Goal: Task Accomplishment & Management: Manage account settings

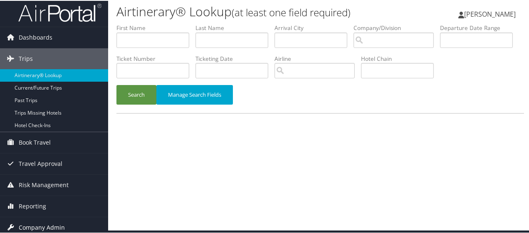
scroll to position [27, 0]
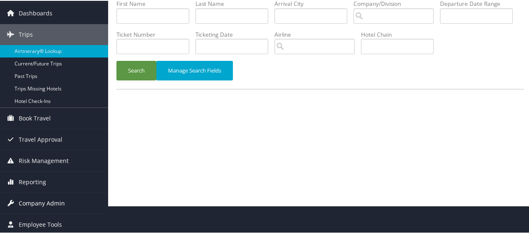
click at [31, 198] on span "Company Admin" at bounding box center [42, 202] width 46 height 21
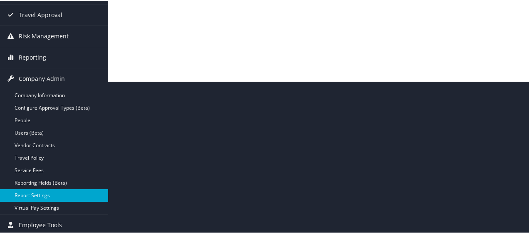
scroll to position [152, 0]
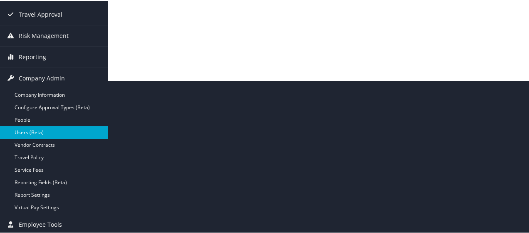
click at [27, 131] on link "Users (Beta)" at bounding box center [54, 131] width 108 height 12
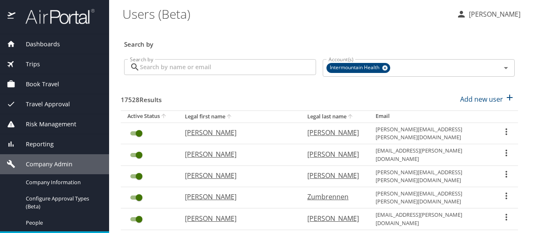
click at [156, 72] on input "Search by" at bounding box center [228, 67] width 176 height 16
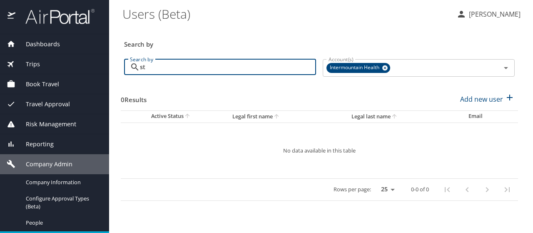
type input "s"
type input "[PERSON_NAME]"
click at [506, 69] on icon "Open" at bounding box center [505, 68] width 10 height 10
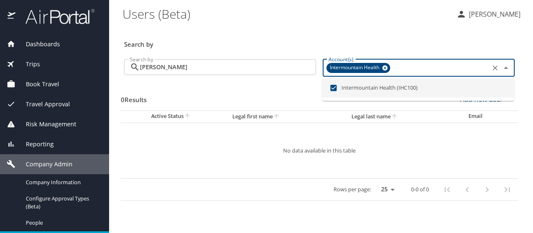
click at [506, 69] on icon "Close" at bounding box center [505, 68] width 10 height 10
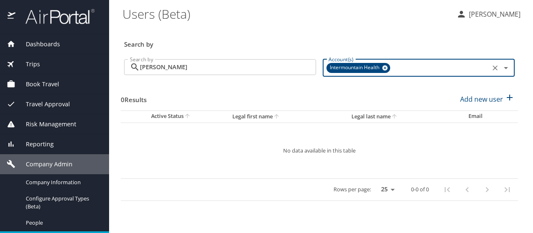
click at [186, 72] on input "[PERSON_NAME]" at bounding box center [228, 67] width 176 height 16
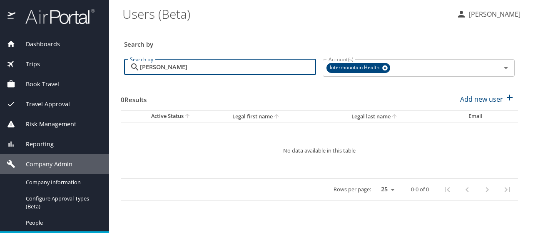
drag, startPoint x: 186, startPoint y: 72, endPoint x: 109, endPoint y: 68, distance: 77.1
click at [109, 68] on div "Dashboards AirPortal 360™ Manager My Travel Dashboard Trips Airtinerary® Lookup…" at bounding box center [266, 116] width 533 height 233
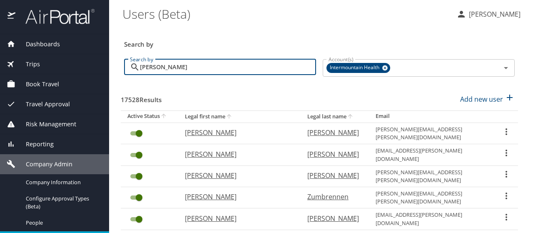
click at [173, 64] on input "[PERSON_NAME]" at bounding box center [228, 67] width 176 height 16
click at [174, 64] on input "[PERSON_NAME]" at bounding box center [228, 67] width 176 height 16
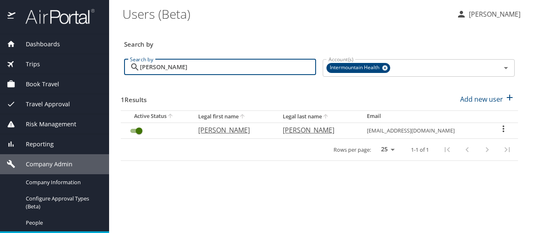
type input "[PERSON_NAME]"
click at [501, 127] on icon "User Search Table" at bounding box center [503, 129] width 10 height 10
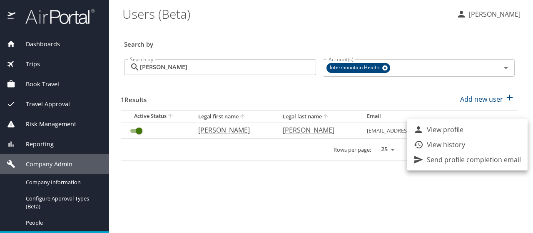
click at [501, 127] on li "View profile" at bounding box center [466, 129] width 121 height 15
select select "US"
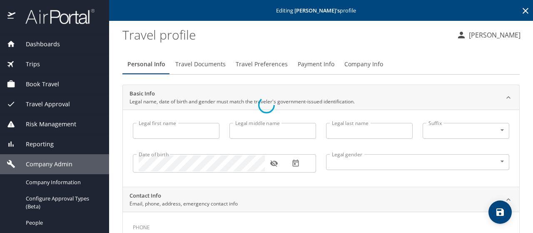
type input "[PERSON_NAME]"
type input "[DEMOGRAPHIC_DATA]"
select select "US"
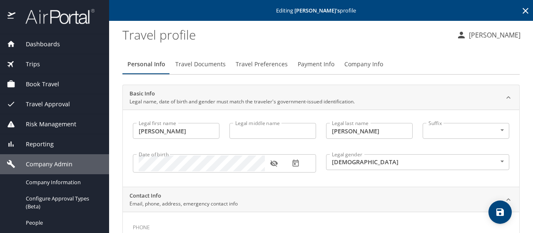
click at [248, 63] on span "Travel Preferences" at bounding box center [261, 64] width 52 height 10
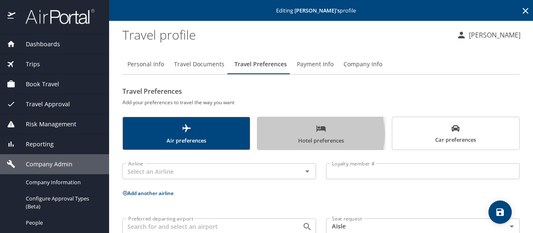
click at [279, 134] on span "Hotel preferences" at bounding box center [320, 134] width 117 height 22
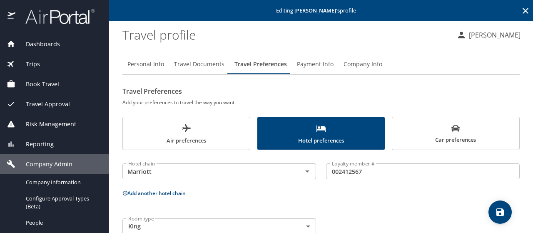
click at [148, 191] on button "Add another hotel chain" at bounding box center [153, 192] width 63 height 7
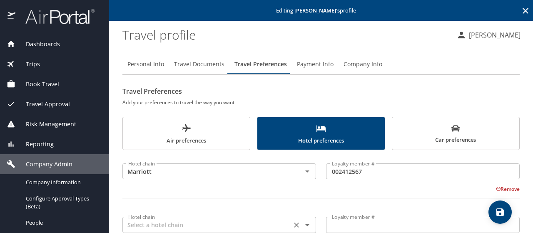
click at [149, 227] on input "text" at bounding box center [207, 224] width 164 height 11
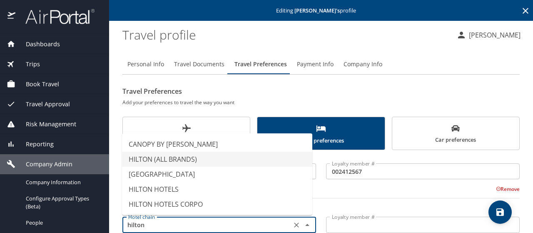
click at [149, 157] on li "HILTON (ALL BRANDS)" at bounding box center [217, 158] width 190 height 15
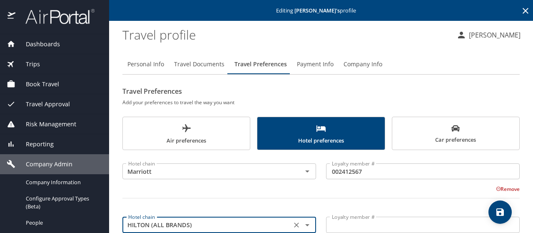
type input "HILTON (ALL BRANDS)"
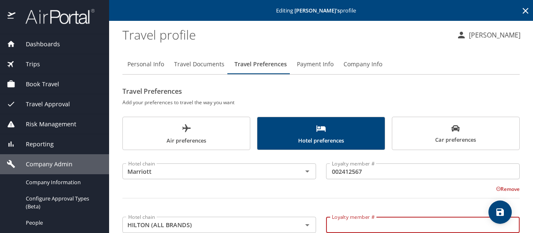
click at [334, 228] on input "Loyalty member #" at bounding box center [422, 224] width 193 height 16
paste input "595695779"
type input "595695779"
click at [161, 172] on input "Marriott" at bounding box center [207, 171] width 164 height 11
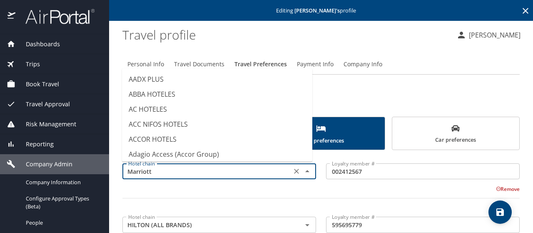
scroll to position [2832, 0]
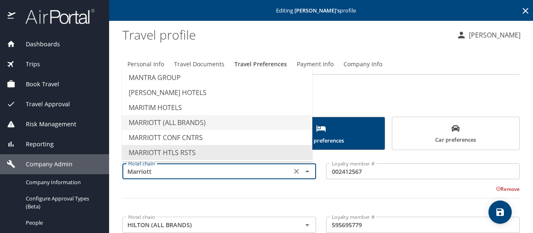
click at [157, 122] on li "MARRIOTT (ALL BRANDS)" at bounding box center [217, 122] width 190 height 15
type input "MARRIOTT (ALL BRANDS)"
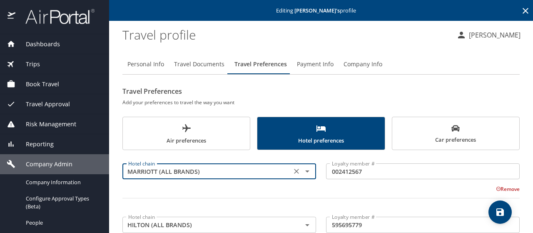
click at [498, 210] on icon "save" at bounding box center [500, 212] width 10 height 10
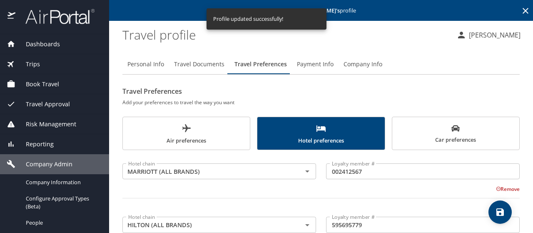
click at [520, 14] on icon at bounding box center [525, 11] width 10 height 10
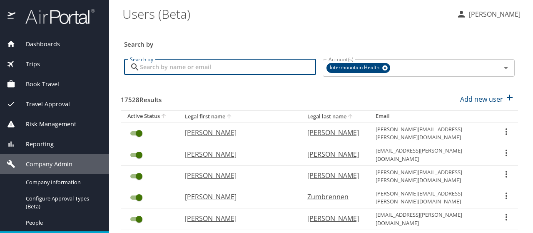
click at [170, 65] on input "Search by" at bounding box center [228, 67] width 176 height 16
type input "[PERSON_NAME]"
checkbox input "false"
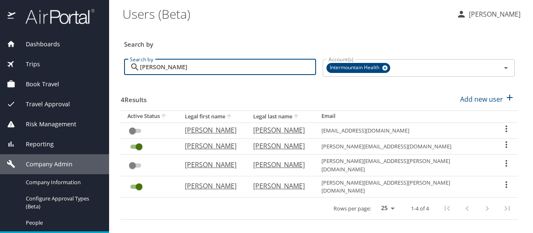
type input "[PERSON_NAME]"
click at [504, 144] on icon "User Search Table" at bounding box center [506, 144] width 10 height 10
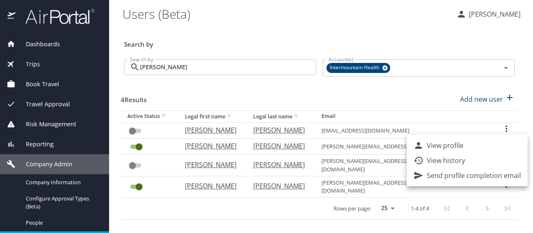
click at [458, 146] on p "View profile" at bounding box center [444, 145] width 37 height 10
select select "US"
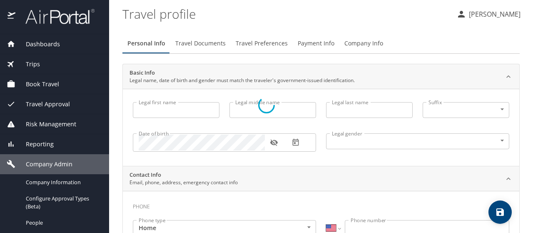
type input "[PERSON_NAME]"
type input "[DEMOGRAPHIC_DATA]"
select select "US"
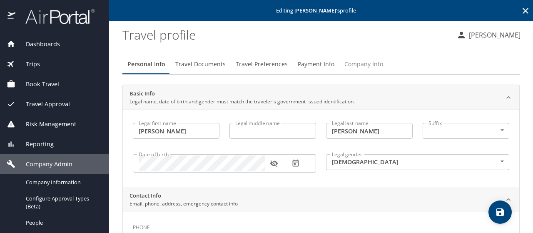
click at [351, 64] on span "Company Info" at bounding box center [363, 64] width 39 height 10
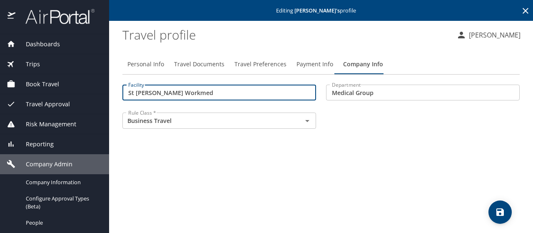
drag, startPoint x: 212, startPoint y: 95, endPoint x: 32, endPoint y: 86, distance: 179.5
click at [32, 86] on div "Dashboards AirPortal 360™ Manager My Travel Dashboard Trips Airtinerary® Lookup…" at bounding box center [266, 116] width 533 height 233
type input "40000"
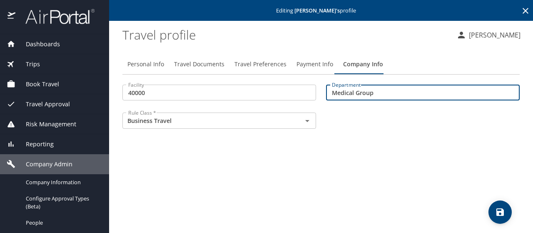
drag, startPoint x: 376, startPoint y: 93, endPoint x: 291, endPoint y: 79, distance: 86.1
click at [291, 79] on div "Personal Info Travel Documents Travel Preferences Payment Info Company Info Fac…" at bounding box center [320, 94] width 397 height 81
type input "77003"
click at [499, 205] on button "save" at bounding box center [499, 211] width 23 height 23
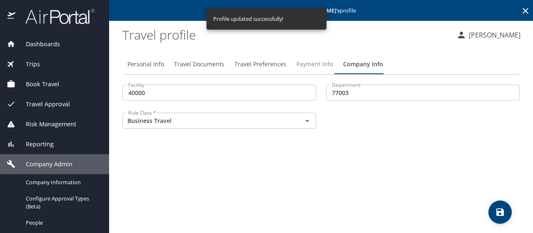
click at [308, 62] on span "Payment Info" at bounding box center [314, 64] width 37 height 10
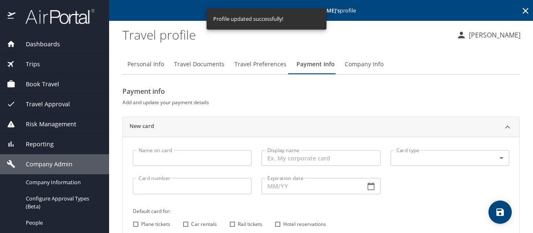
click at [139, 159] on input "Name on card" at bounding box center [192, 158] width 119 height 16
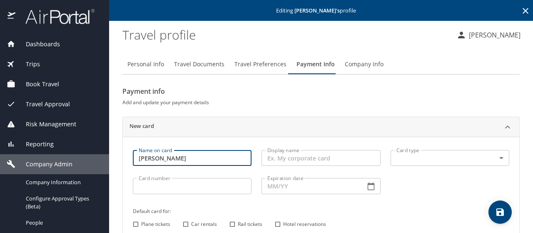
type input "[PERSON_NAME]"
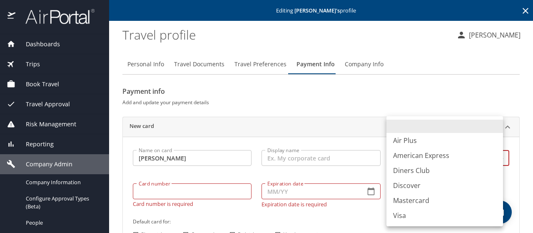
click at [409, 154] on body "Dashboards AirPortal 360™ Manager My Travel Dashboard Trips Airtinerary® Lookup…" at bounding box center [266, 116] width 533 height 233
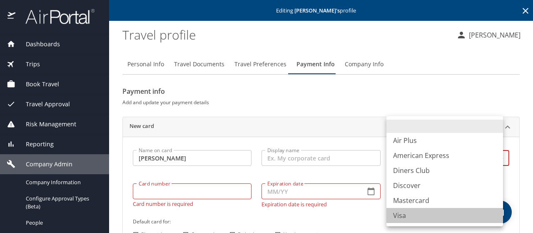
drag, startPoint x: 394, startPoint y: 213, endPoint x: 250, endPoint y: 213, distance: 144.0
click at [394, 213] on li "Visa" at bounding box center [444, 215] width 116 height 15
type input "VI"
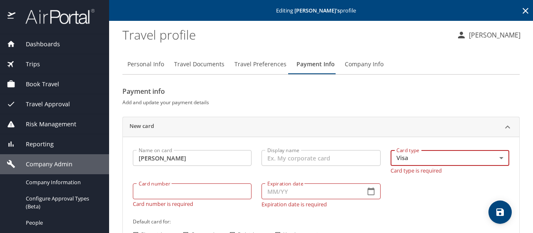
click at [142, 188] on input "Card number" at bounding box center [192, 191] width 119 height 16
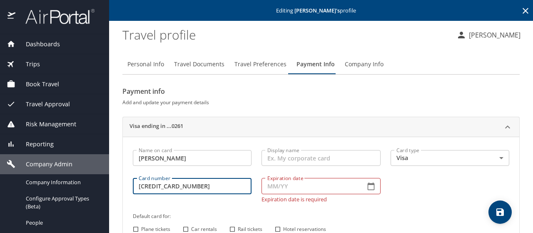
type input "[CREDIT_CARD_NUMBER]"
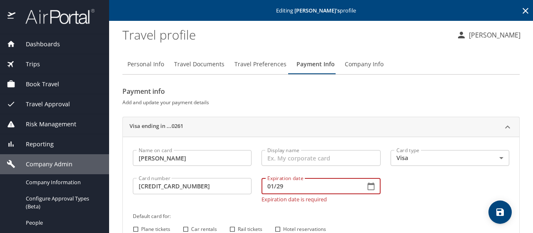
type input "01/29"
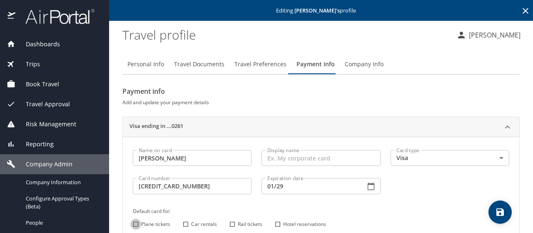
click at [136, 228] on input "Plane tickets" at bounding box center [135, 223] width 11 height 11
checkbox input "true"
click at [186, 221] on input "Car rentals" at bounding box center [185, 223] width 11 height 11
checkbox input "true"
click at [278, 221] on input "Hotel reservations" at bounding box center [277, 223] width 11 height 11
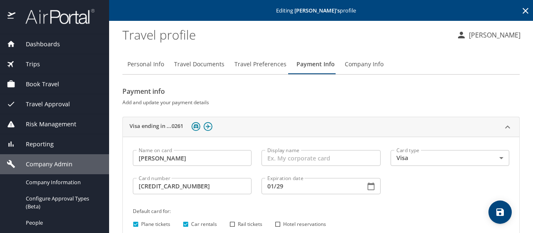
checkbox input "true"
click at [500, 209] on icon "save" at bounding box center [500, 212] width 10 height 10
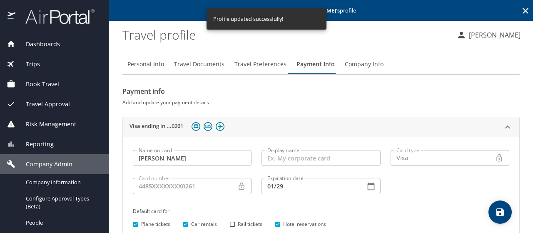
click at [520, 11] on icon at bounding box center [525, 11] width 10 height 10
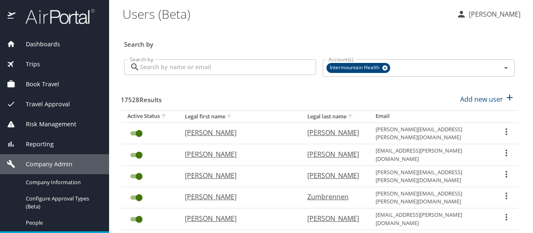
click at [163, 68] on input "Search by" at bounding box center [228, 67] width 176 height 16
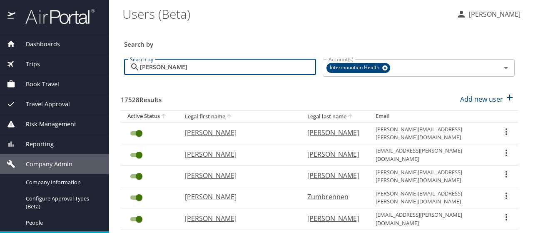
type input "[PERSON_NAME]"
checkbox input "true"
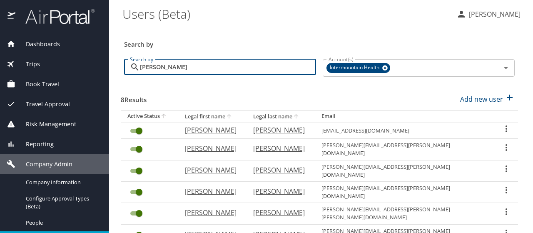
click at [505, 208] on icon "User Search Table" at bounding box center [506, 211] width 2 height 7
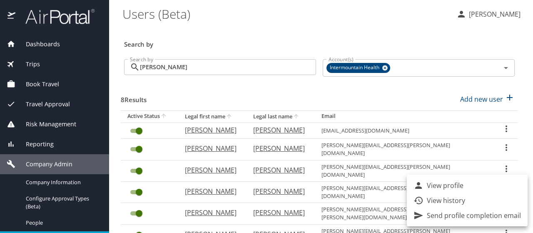
click at [492, 186] on li "View profile" at bounding box center [466, 185] width 121 height 15
select select "US"
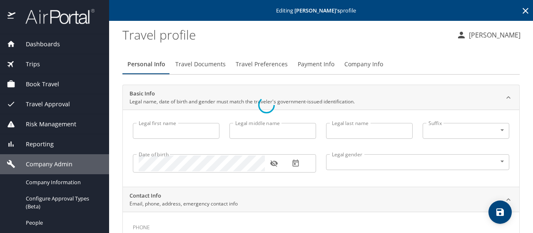
type input "[PERSON_NAME]"
type input "[DEMOGRAPHIC_DATA]"
select select "US"
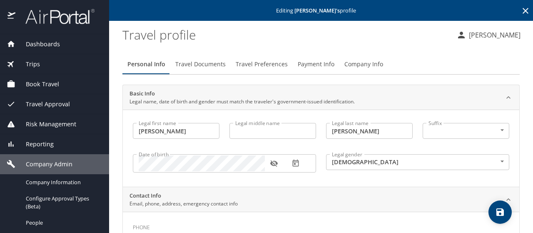
click at [264, 61] on span "Travel Preferences" at bounding box center [261, 64] width 52 height 10
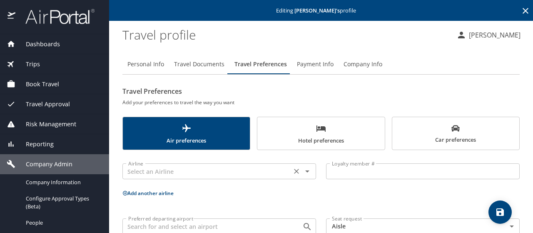
click at [143, 168] on input "text" at bounding box center [207, 171] width 164 height 11
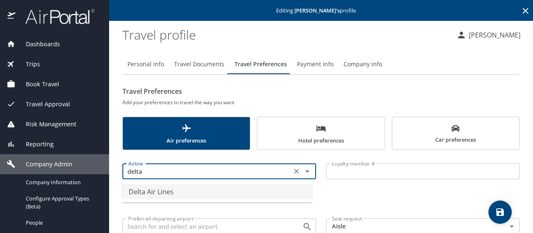
click at [174, 190] on li "Delta Air Lines" at bounding box center [217, 191] width 190 height 15
type input "Delta Air Lines"
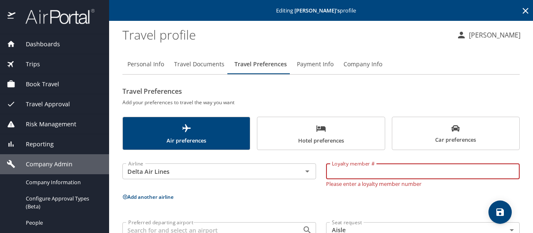
drag, startPoint x: 334, startPoint y: 171, endPoint x: 327, endPoint y: 168, distance: 8.2
paste input "9141576885"
type input "9141576885"
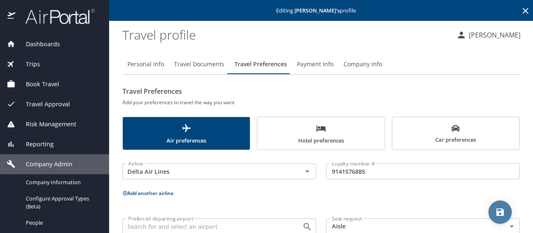
click at [500, 210] on icon "save" at bounding box center [500, 212] width 10 height 10
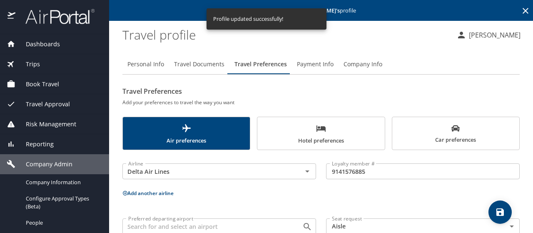
click at [522, 11] on icon at bounding box center [525, 11] width 6 height 6
